Goal: Information Seeking & Learning: Learn about a topic

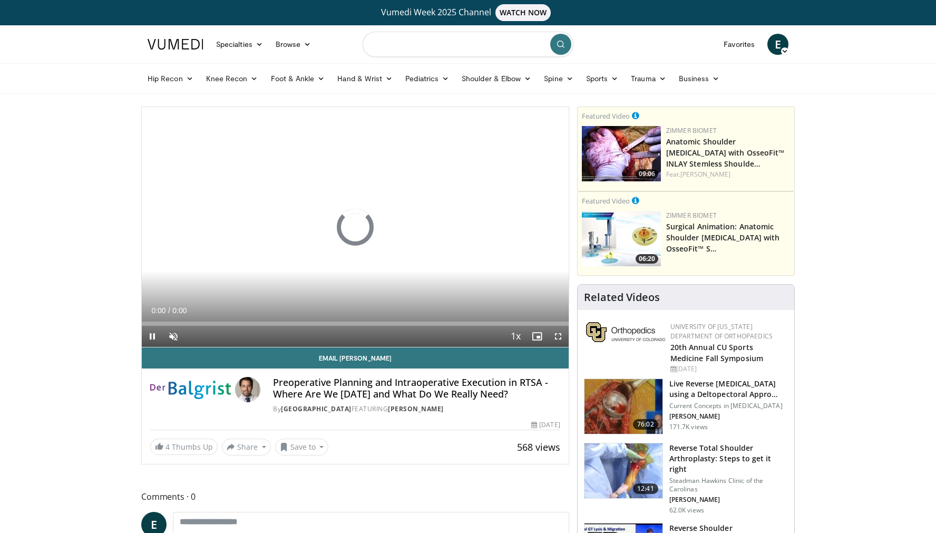
click at [428, 51] on input "Search topics, interventions" at bounding box center [468, 44] width 211 height 25
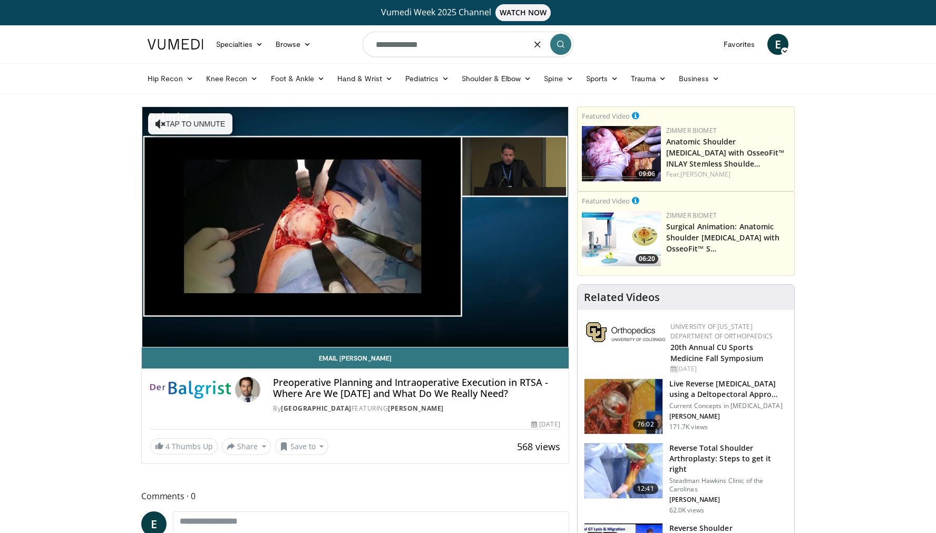
type input "**********"
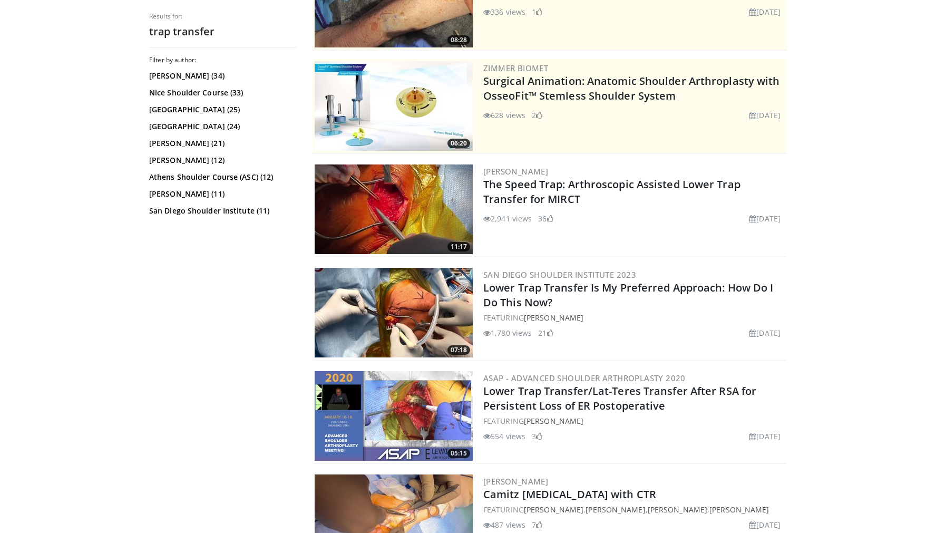
scroll to position [211, 0]
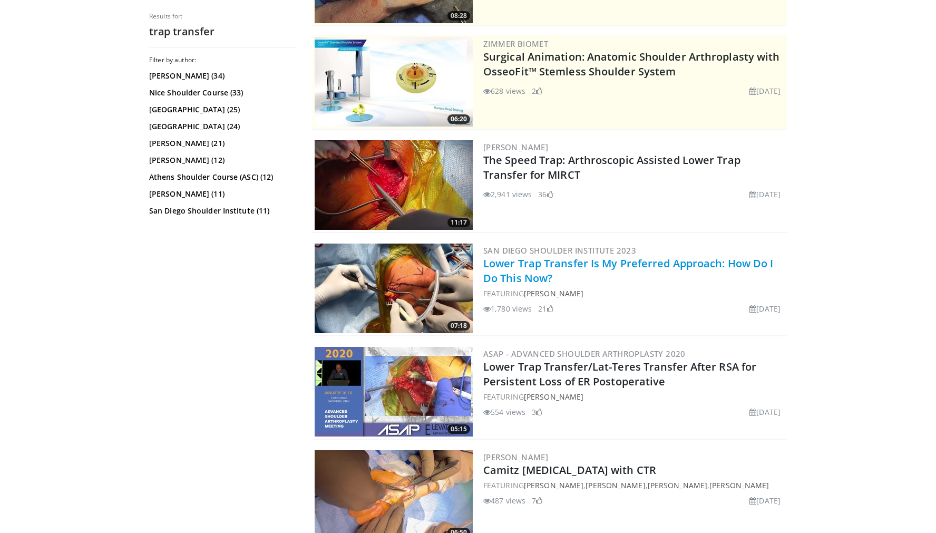
click at [525, 266] on link "Lower Trap Transfer Is My Preferred Approach: How Do I Do This Now?" at bounding box center [628, 270] width 290 height 29
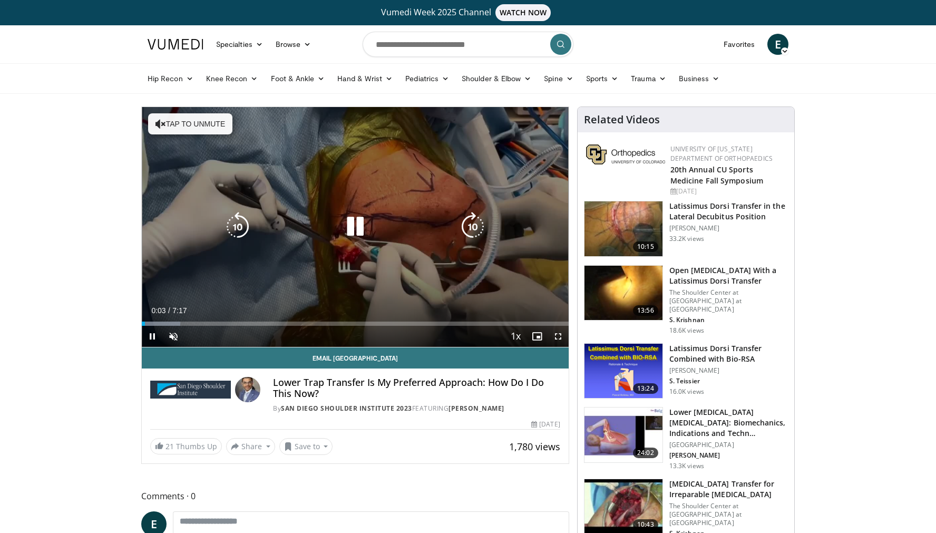
click at [184, 124] on button "Tap to unmute" at bounding box center [190, 123] width 84 height 21
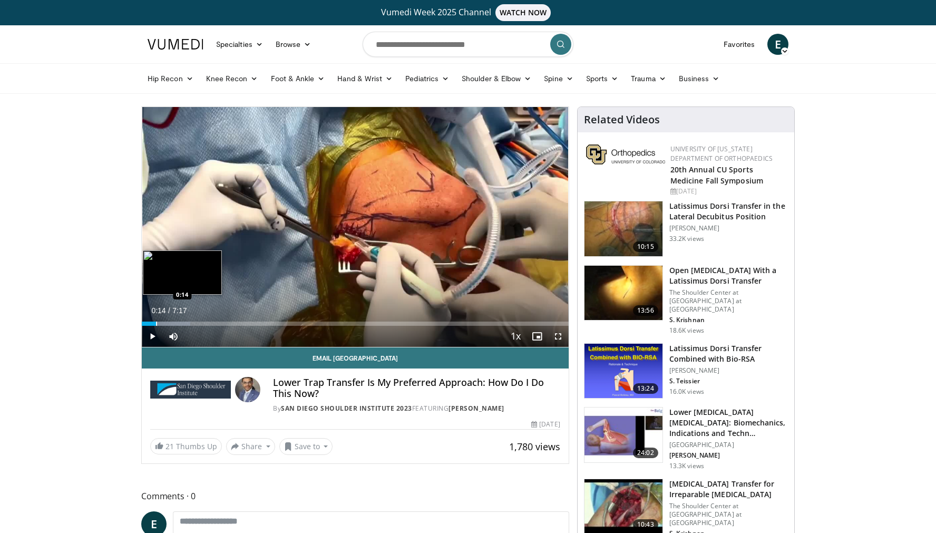
click at [156, 321] on div "Progress Bar" at bounding box center [156, 323] width 1 height 4
click at [168, 321] on div "Progress Bar" at bounding box center [168, 323] width 1 height 4
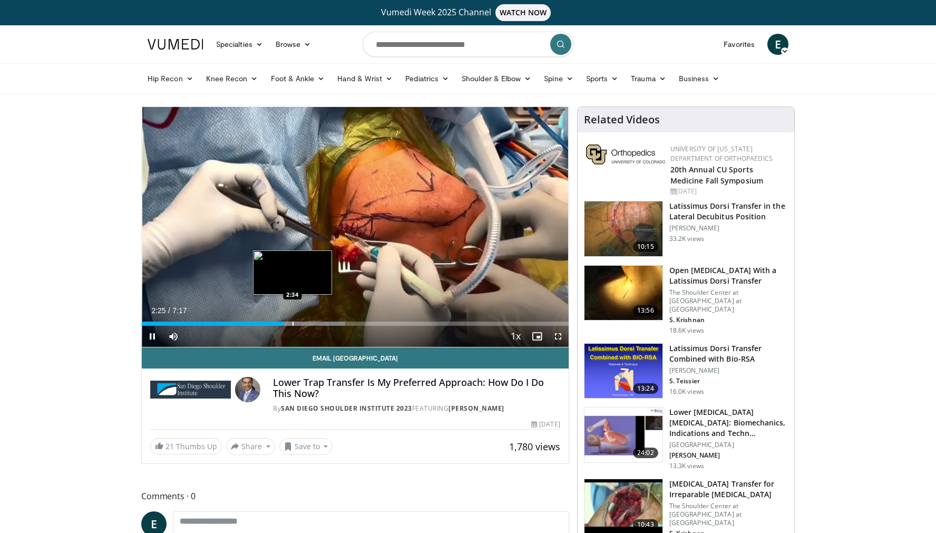
click at [292, 324] on div "Progress Bar" at bounding box center [292, 323] width 1 height 4
click at [310, 321] on div "Progress Bar" at bounding box center [310, 323] width 1 height 4
click at [324, 320] on div "Loaded : 54.44% 2:54 3:04" at bounding box center [355, 321] width 427 height 10
click at [335, 325] on div "Progress Bar" at bounding box center [334, 323] width 1 height 4
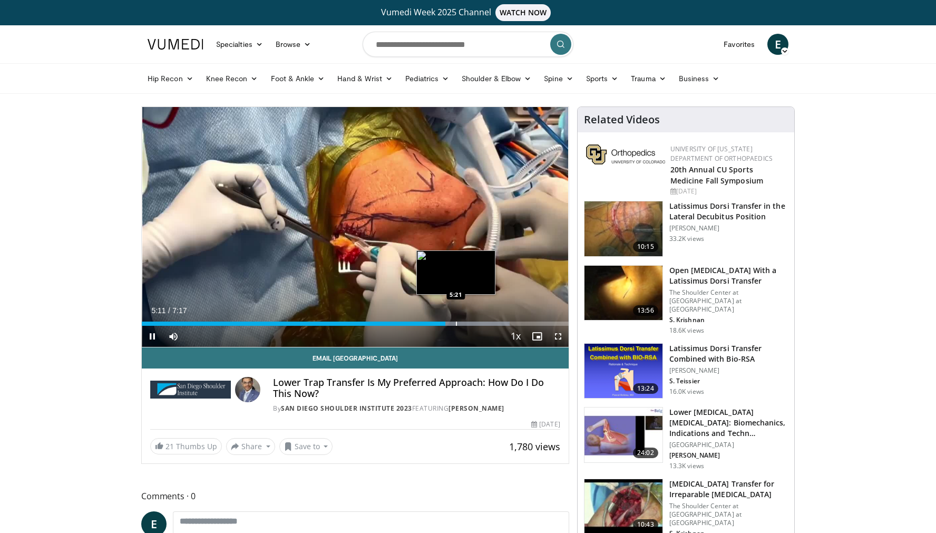
click at [456, 324] on div "Progress Bar" at bounding box center [456, 323] width 1 height 4
click at [467, 324] on div "Progress Bar" at bounding box center [467, 323] width 1 height 4
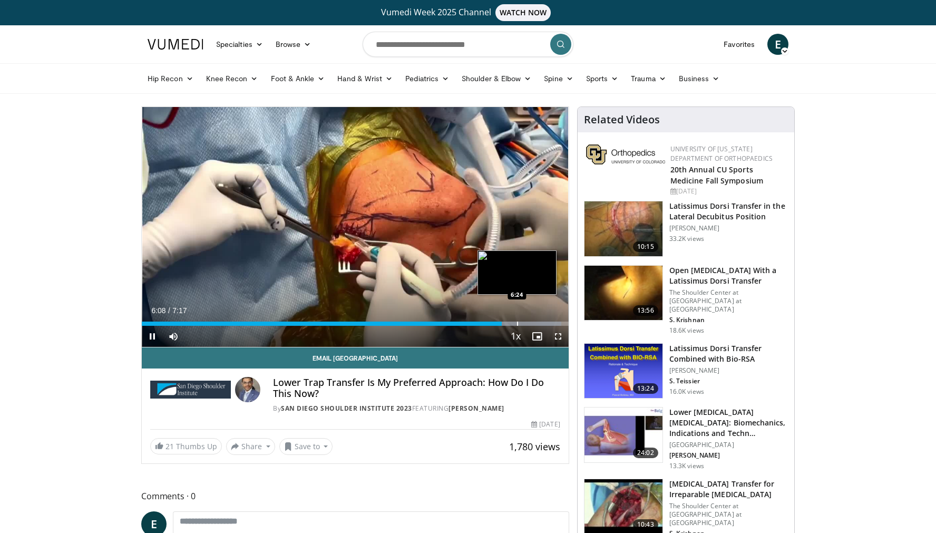
click at [516, 324] on div "Progress Bar" at bounding box center [516, 323] width 91 height 4
